Goal: Information Seeking & Learning: Learn about a topic

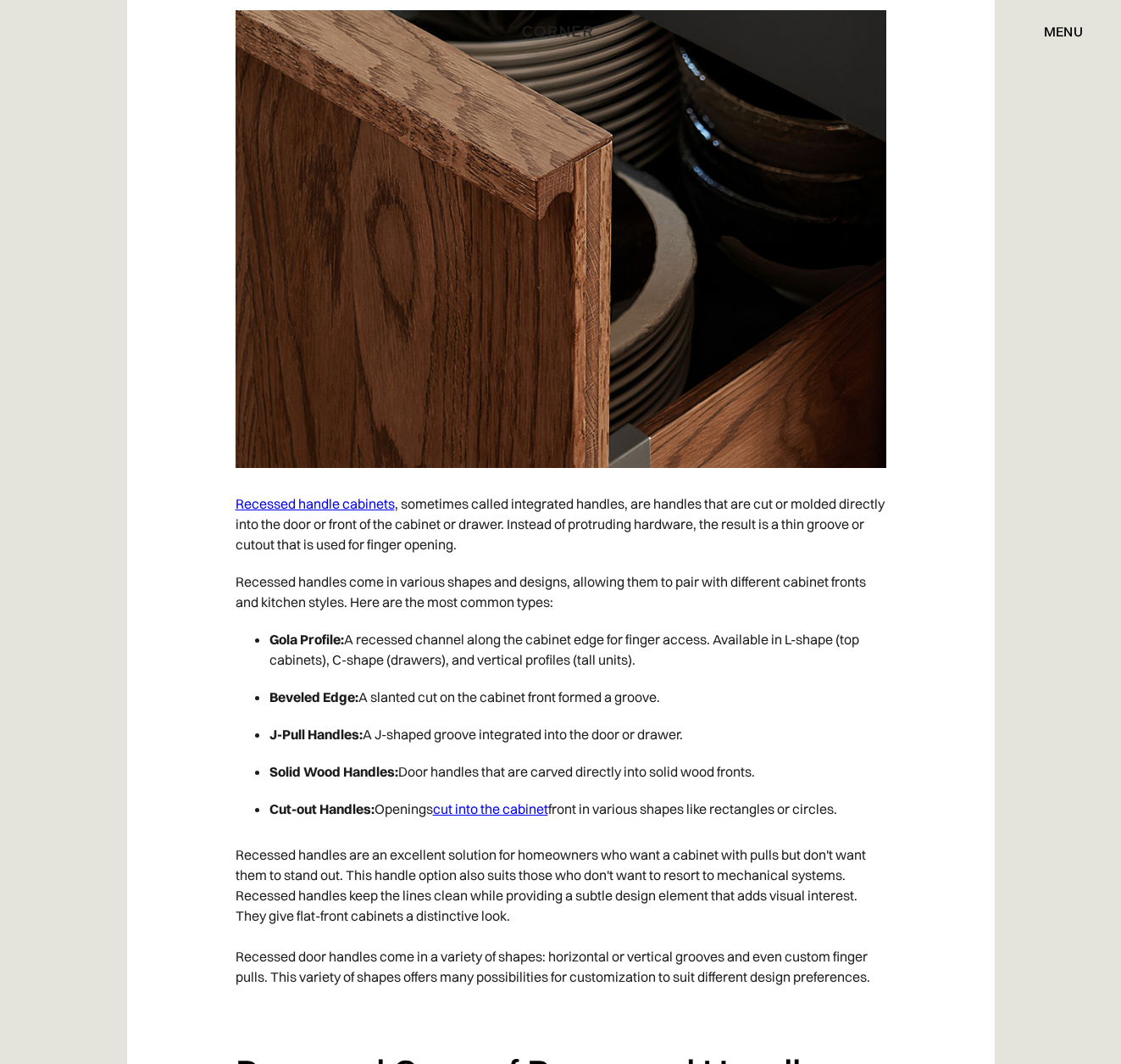
scroll to position [4203, 0]
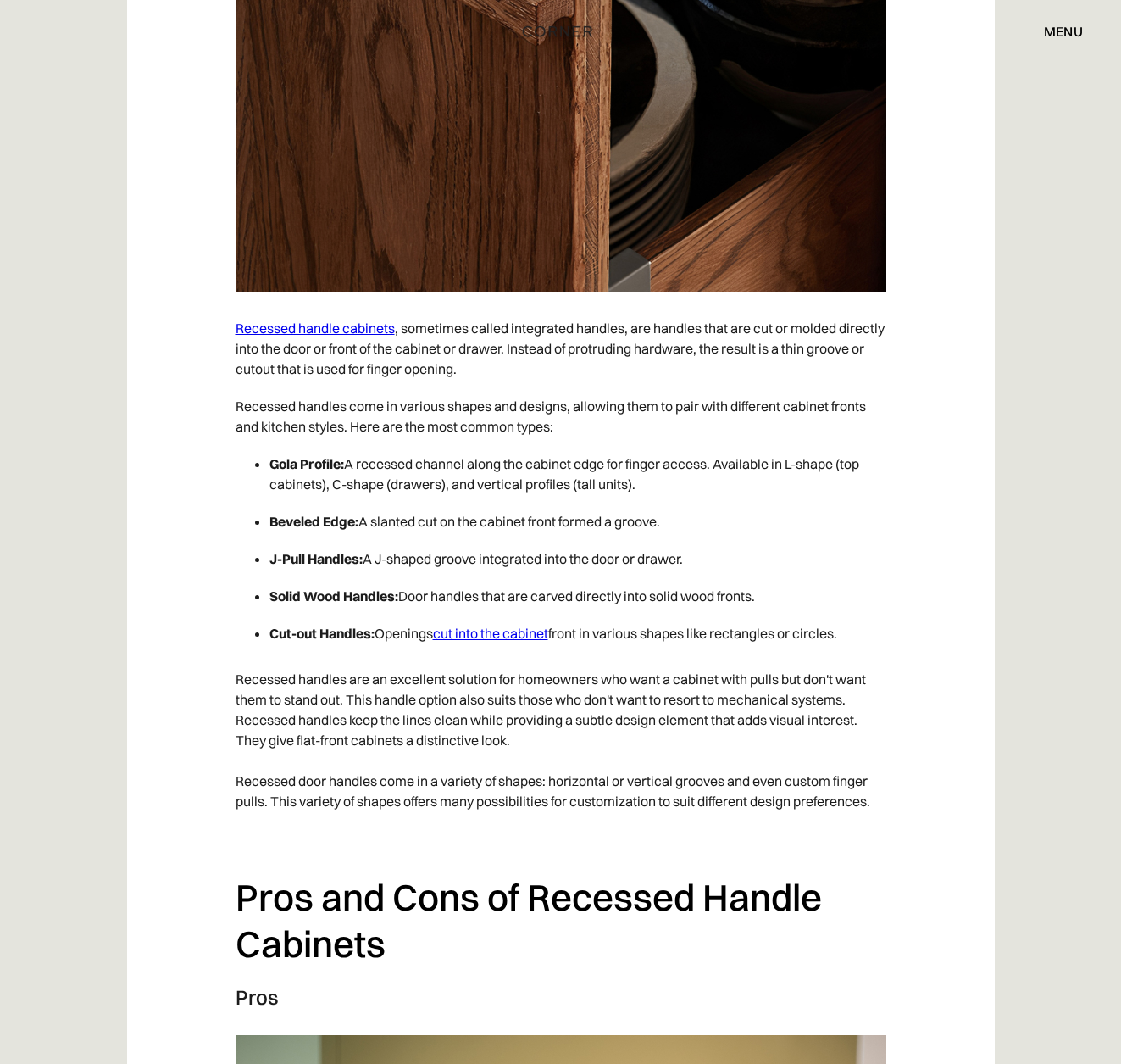
click at [335, 323] on link "Recessed handle cabinets" at bounding box center [314, 328] width 159 height 17
drag, startPoint x: 342, startPoint y: 461, endPoint x: 259, endPoint y: 461, distance: 83.0
click at [269, 462] on li "Gola Profile: A recessed channel along the cabinet edge for finger access. Avai…" at bounding box center [578, 474] width 617 height 58
copy strong "Gola Profile"
click at [309, 521] on strong "Beveled Edge:" at bounding box center [314, 521] width 89 height 17
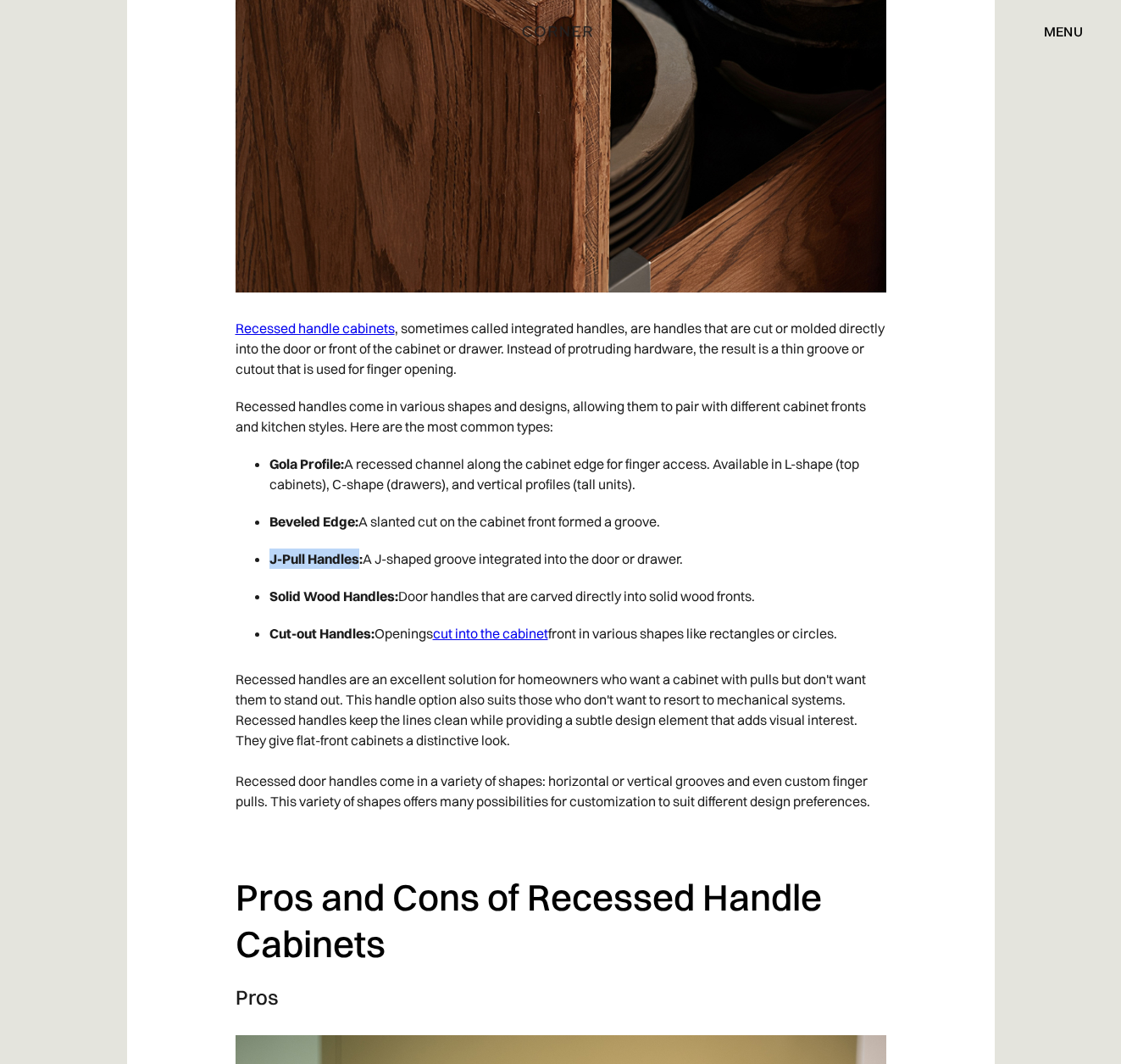
drag, startPoint x: 358, startPoint y: 554, endPoint x: 265, endPoint y: 557, distance: 93.0
click at [265, 557] on ul "Gola Profile: A recessed channel along the cabinet edge for finger access. Avai…" at bounding box center [561, 548] width 651 height 207
copy strong "J-Pull Handles"
click at [221, 615] on div "A handleless kitchen is the ultimate expression of modern minimalism. Clean lin…" at bounding box center [561, 804] width 868 height 7936
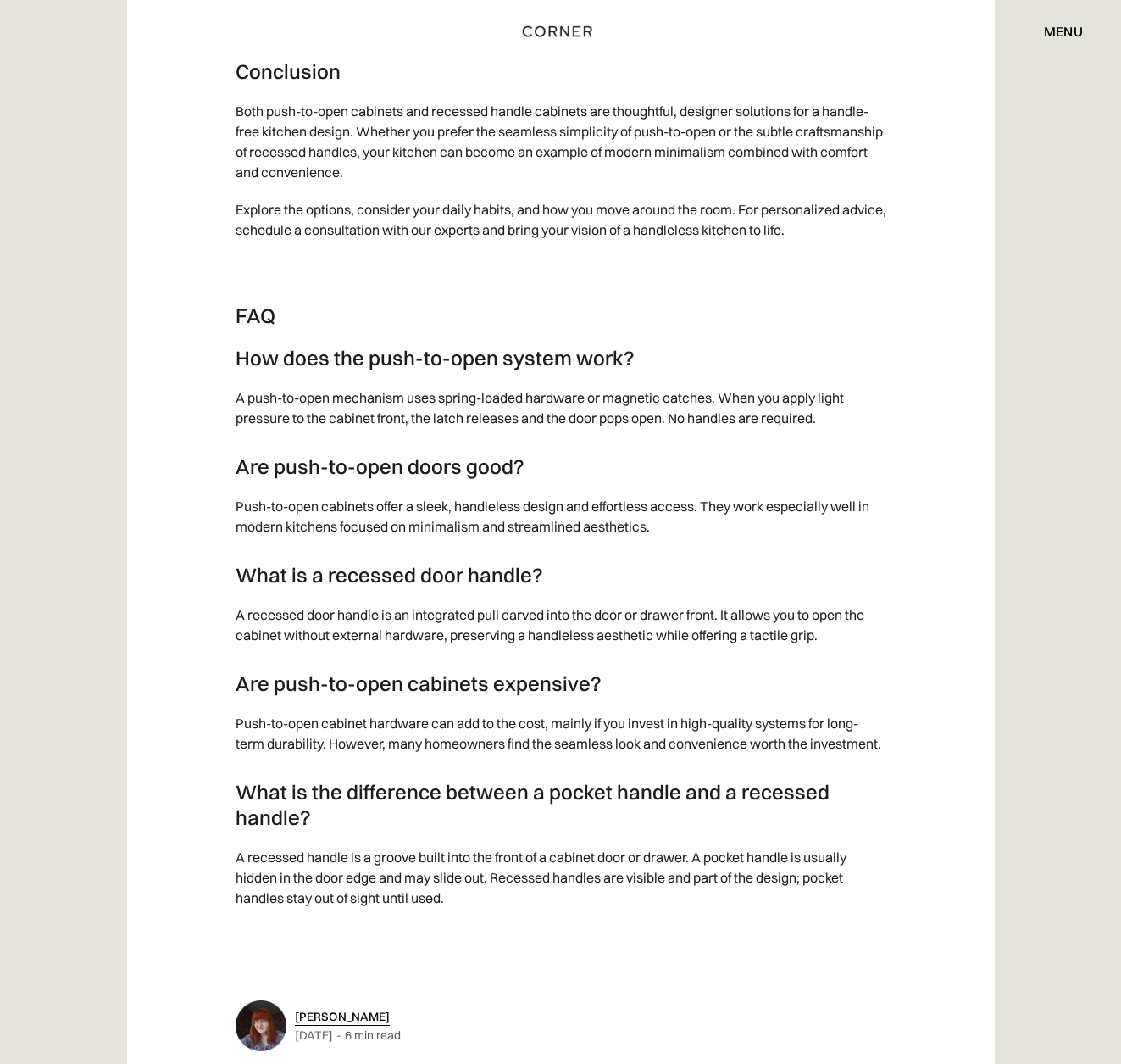
scroll to position [7919, 0]
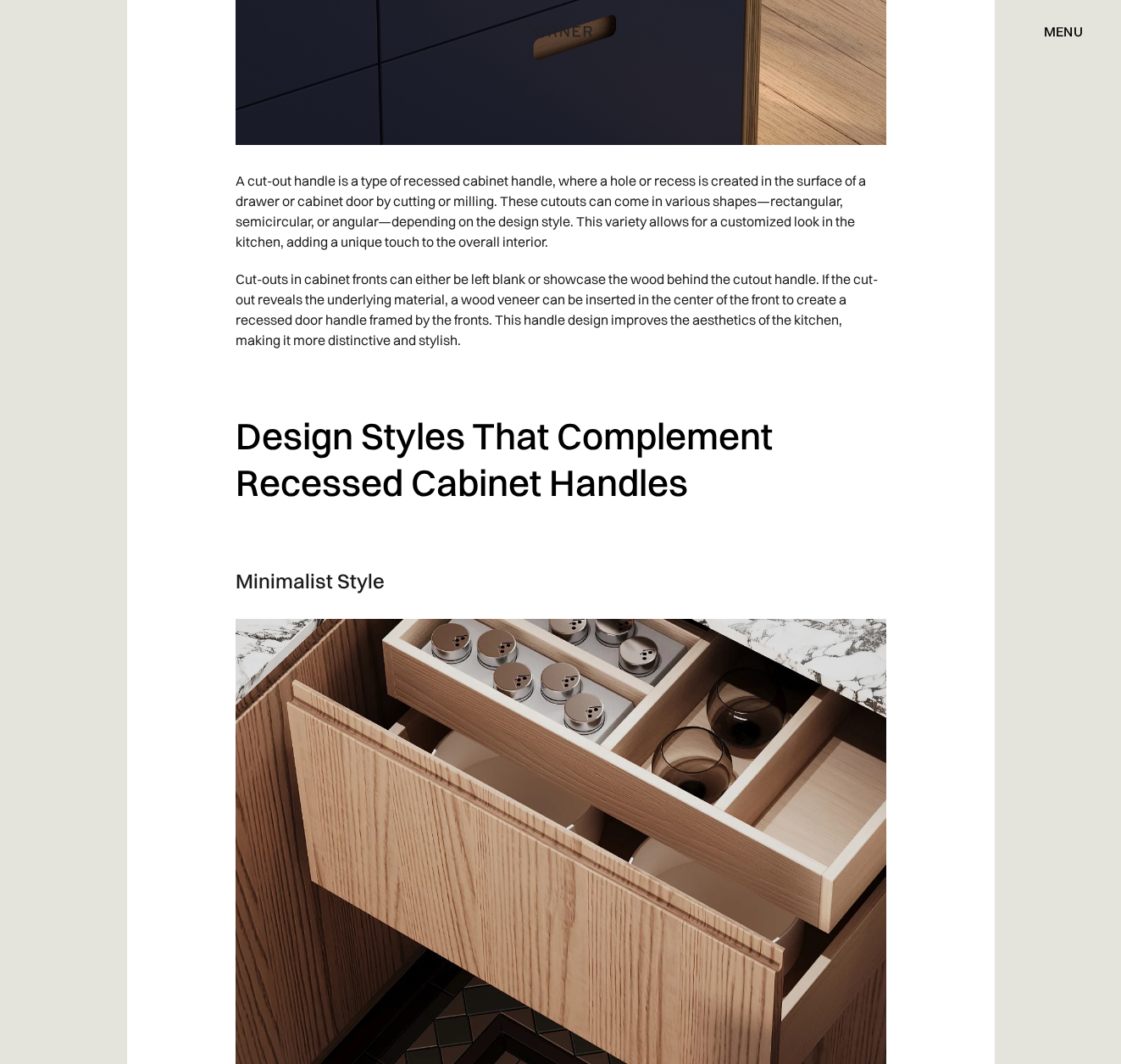
scroll to position [6206, 0]
